Goal: Find specific page/section: Find specific page/section

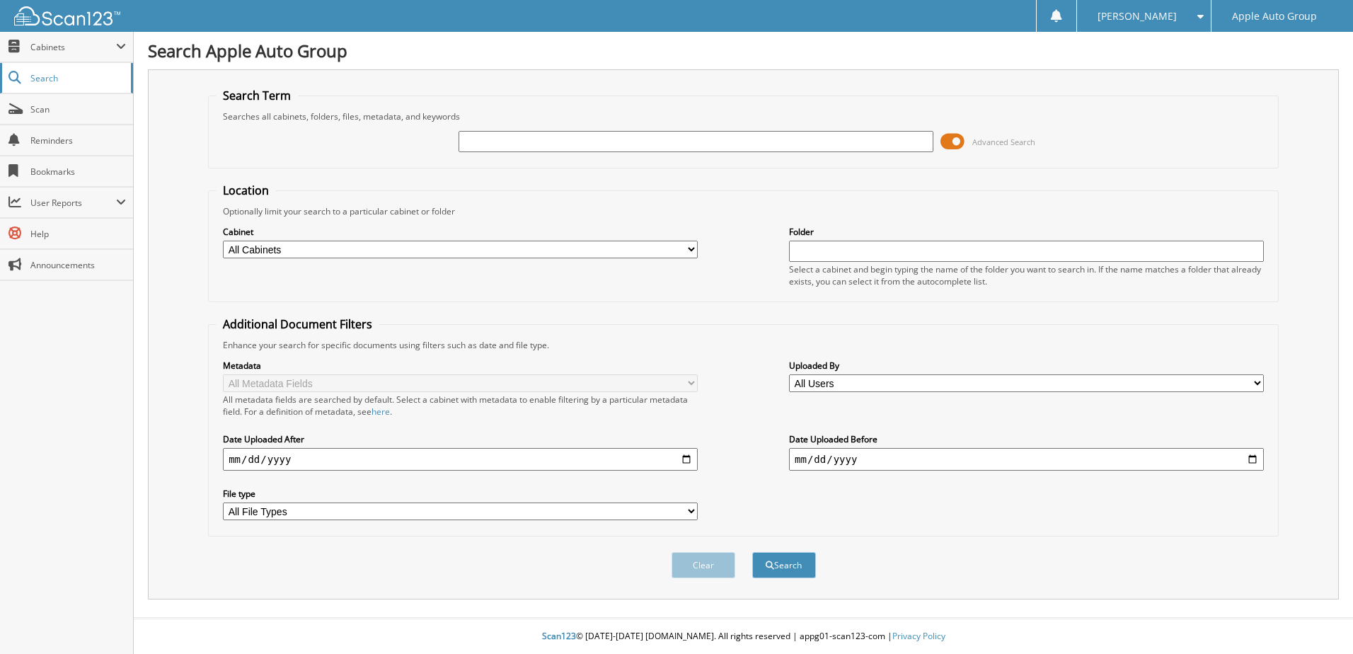
click at [90, 66] on link "Search" at bounding box center [66, 78] width 133 height 30
click at [110, 46] on span "Cabinets" at bounding box center [73, 47] width 86 height 12
click at [121, 43] on span at bounding box center [121, 46] width 10 height 11
click at [108, 81] on span "My Company" at bounding box center [74, 77] width 104 height 13
